Goal: Transaction & Acquisition: Book appointment/travel/reservation

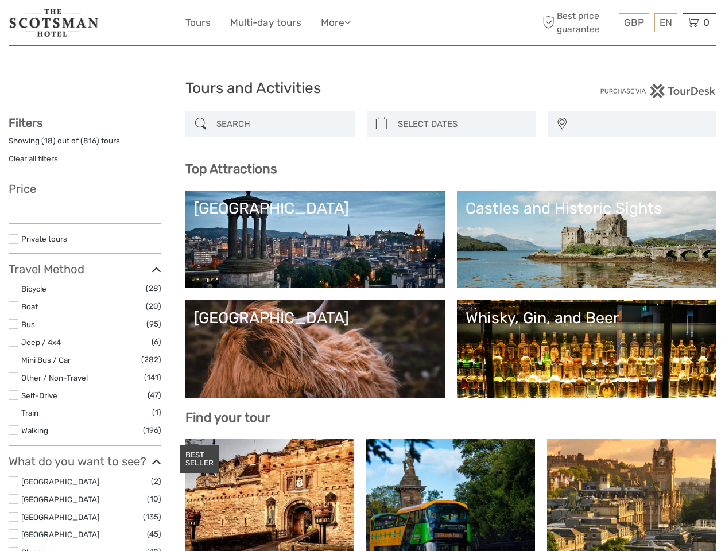
select select
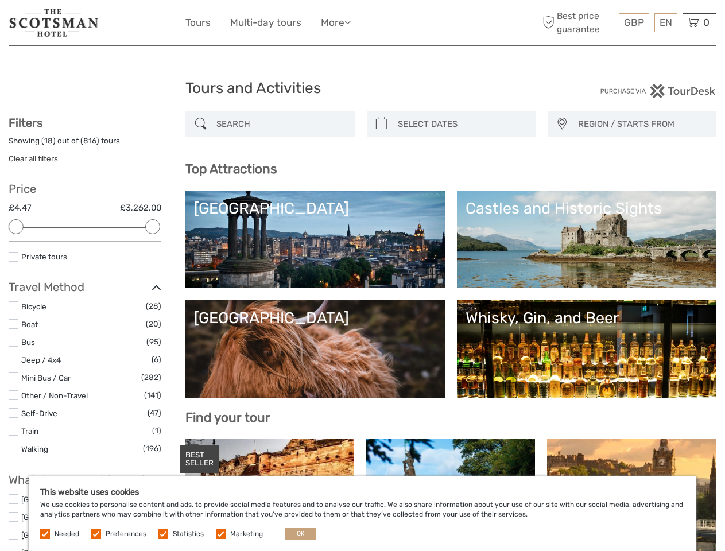
click at [362, 23] on ul "Tours Multi-day tours More Travel Articles Back to Hotel Travel Articles Back t…" at bounding box center [276, 22] width 182 height 17
click at [337, 22] on link "More" at bounding box center [336, 22] width 30 height 17
click at [351, 22] on icon at bounding box center [347, 22] width 6 height 10
click at [634, 22] on span "GBP" at bounding box center [634, 22] width 20 height 11
click at [665, 22] on div "EN English Español Deutsch" at bounding box center [665, 22] width 23 height 19
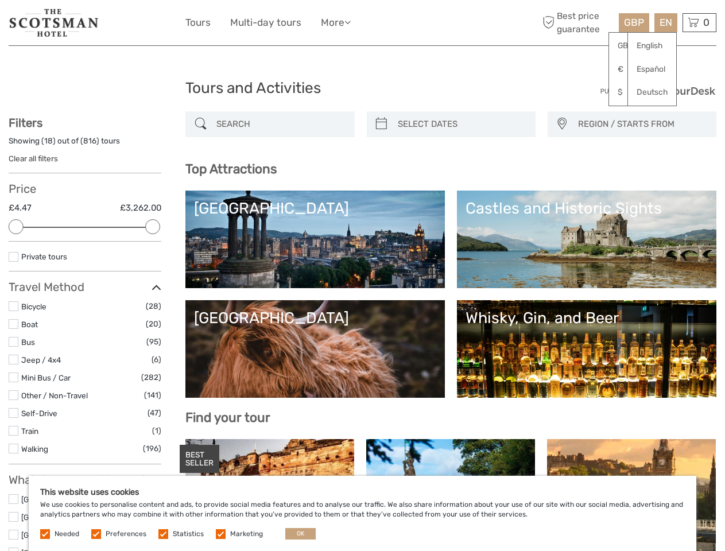
click at [699, 22] on div "0 Items Total £0.00 Checkout The shopping cart is empty." at bounding box center [699, 22] width 34 height 19
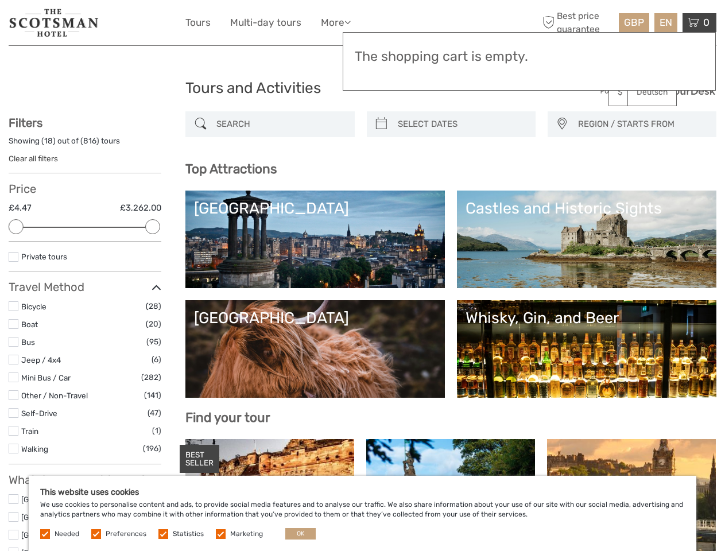
click at [16, 227] on div at bounding box center [16, 226] width 15 height 15
click at [153, 227] on div "Filters Showing ( 18 ) out of ( 816 ) tours Clear all filters Price £4.47 £3,26…" at bounding box center [85, 554] width 153 height 877
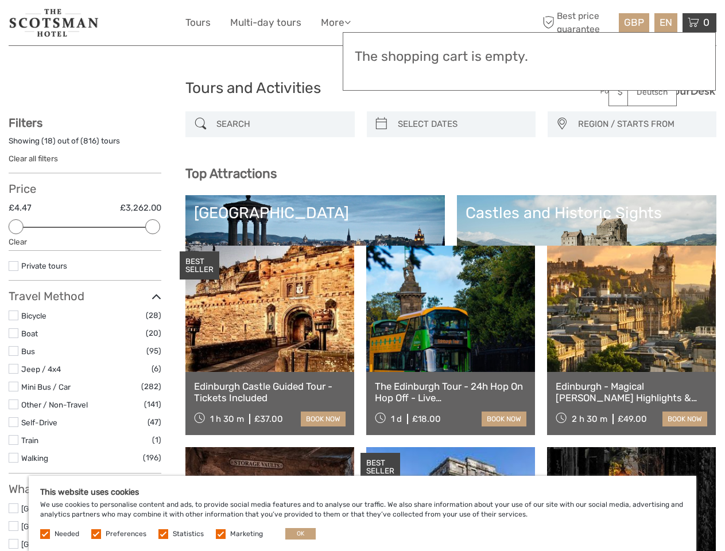
click at [381, 246] on link at bounding box center [450, 309] width 169 height 126
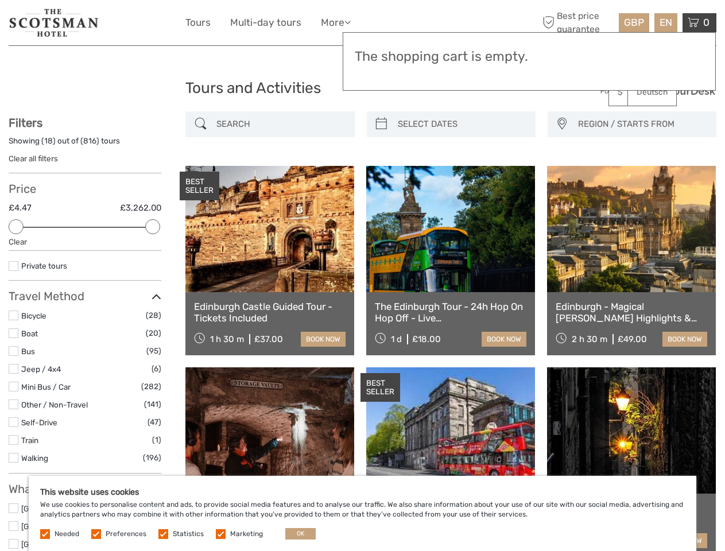
scroll to position [65, 0]
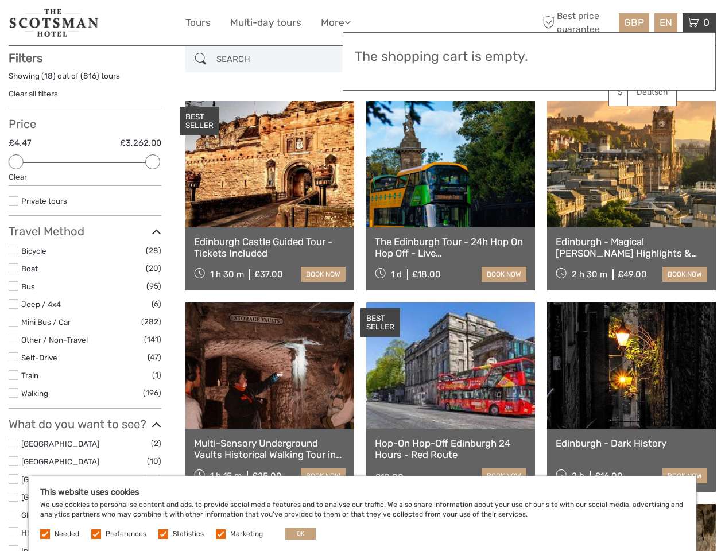
click at [461, 124] on link at bounding box center [450, 164] width 169 height 126
